Goal: Find specific page/section: Find specific page/section

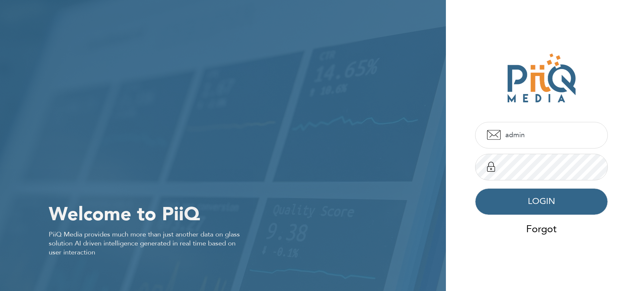
type input "admin"
click at [534, 201] on button "LOGIN" at bounding box center [541, 201] width 133 height 27
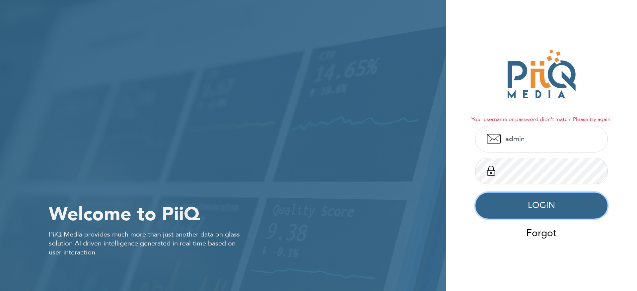
click at [532, 211] on button "LOGIN" at bounding box center [541, 205] width 133 height 27
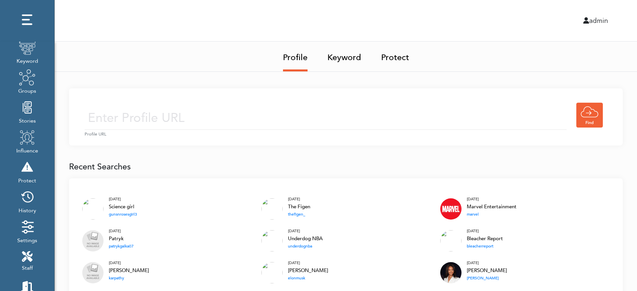
scroll to position [79, 0]
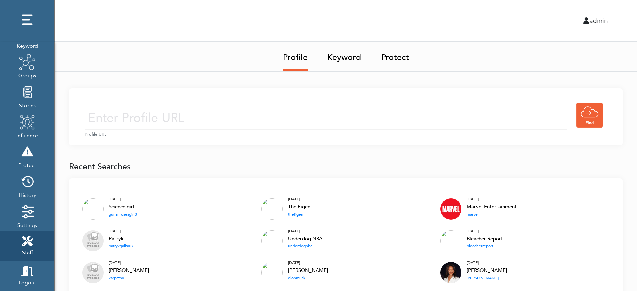
click at [30, 241] on icon at bounding box center [27, 241] width 11 height 11
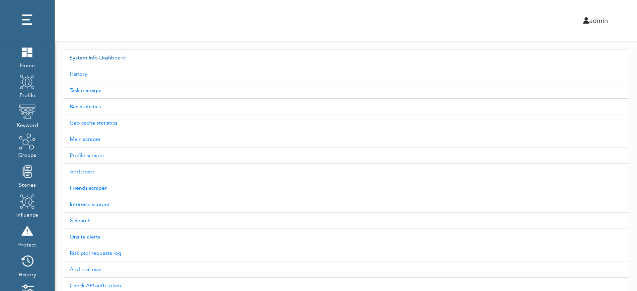
click at [104, 56] on link "System Info Dashboard" at bounding box center [346, 57] width 567 height 17
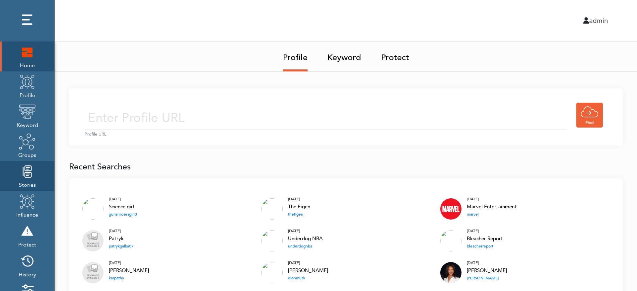
scroll to position [79, 0]
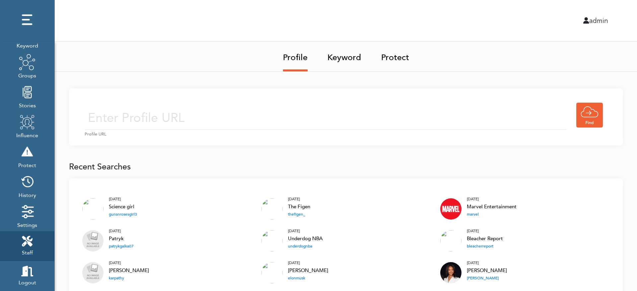
click at [34, 250] on link "Staff" at bounding box center [27, 246] width 54 height 30
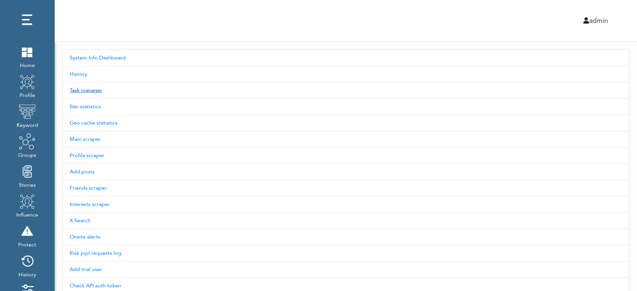
click at [91, 87] on link "Task manager" at bounding box center [346, 90] width 567 height 16
